Goal: Navigation & Orientation: Find specific page/section

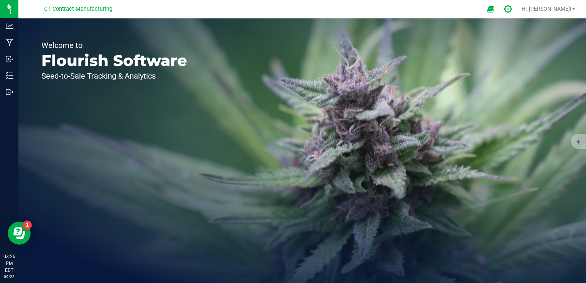
click at [518, 8] on div at bounding box center [508, 9] width 19 height 16
click at [518, 13] on div at bounding box center [508, 9] width 19 height 16
click at [512, 8] on icon at bounding box center [508, 9] width 8 height 8
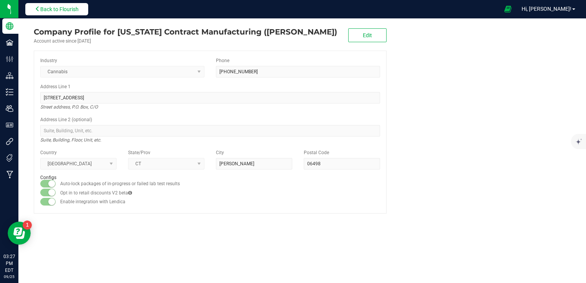
click at [74, 11] on span "Back to Flourish" at bounding box center [59, 9] width 38 height 6
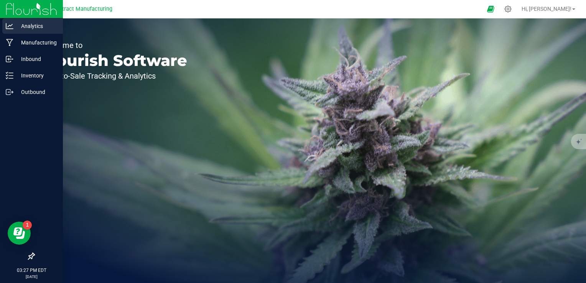
click at [29, 23] on p "Analytics" at bounding box center [36, 25] width 46 height 9
